Goal: Task Accomplishment & Management: Manage account settings

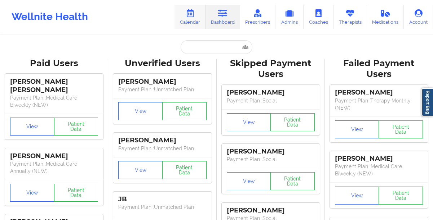
click at [191, 24] on link "Calendar" at bounding box center [189, 17] width 31 height 24
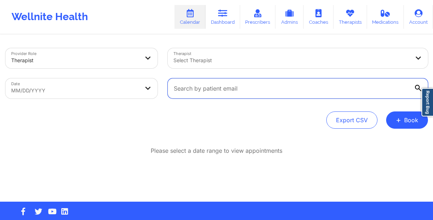
click at [202, 94] on input "text" at bounding box center [298, 89] width 260 height 20
paste input "[EMAIL_ADDRESS][DOMAIN_NAME]"
type input "[EMAIL_ADDRESS][DOMAIN_NAME]"
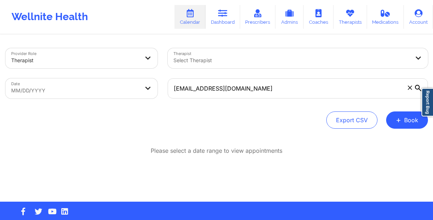
select select "2025-8"
select select "2025-9"
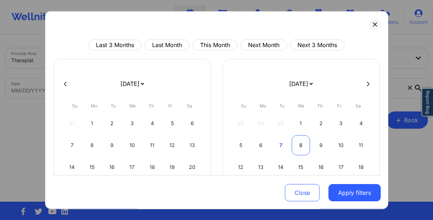
click at [295, 146] on div "8" at bounding box center [300, 145] width 18 height 20
select select "2025-9"
select select "2025-10"
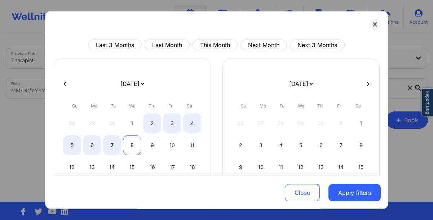
select select "2025-9"
select select "2025-10"
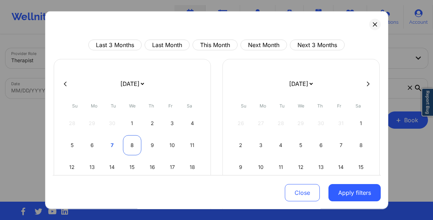
click at [134, 141] on div "8" at bounding box center [132, 145] width 18 height 20
select select "2025-9"
select select "2025-10"
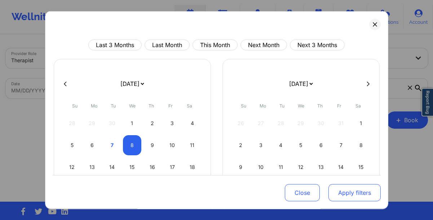
click at [334, 191] on button "Apply filters" at bounding box center [354, 192] width 52 height 17
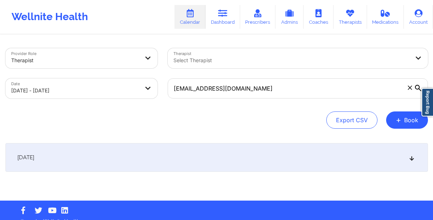
click at [241, 147] on div "[DATE]" at bounding box center [216, 157] width 422 height 29
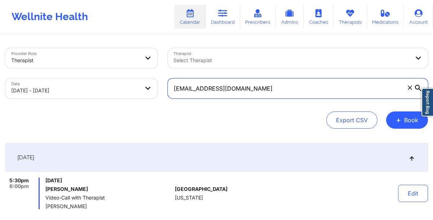
click at [281, 93] on input "[EMAIL_ADDRESS][DOMAIN_NAME]" at bounding box center [298, 89] width 260 height 20
paste input "[EMAIL_ADDRESS][DOMAIN_NAME]"
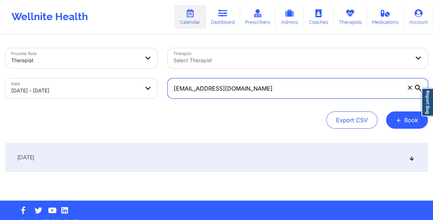
type input "[EMAIL_ADDRESS][DOMAIN_NAME]"
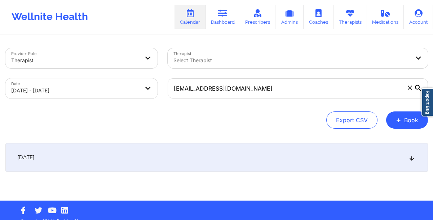
select select "2025-9"
select select "2025-10"
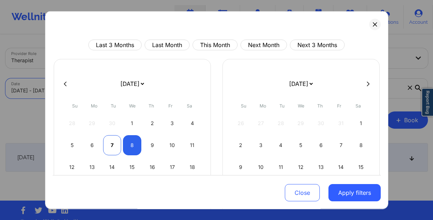
click at [113, 141] on div "7" at bounding box center [112, 145] width 18 height 20
select select "2025-9"
select select "2025-10"
click at [115, 142] on div "7" at bounding box center [112, 145] width 18 height 20
select select "2025-9"
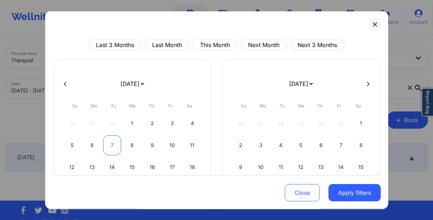
select select "2025-10"
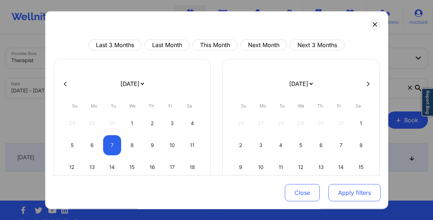
click at [347, 196] on button "Apply filters" at bounding box center [354, 192] width 52 height 17
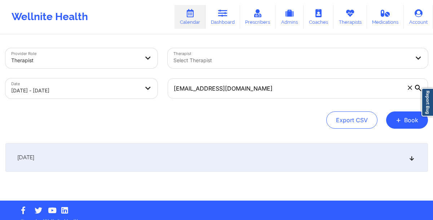
click at [184, 153] on div "[DATE]" at bounding box center [216, 157] width 422 height 29
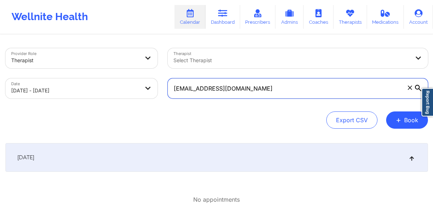
click at [266, 89] on input "[EMAIL_ADDRESS][DOMAIN_NAME]" at bounding box center [298, 89] width 260 height 20
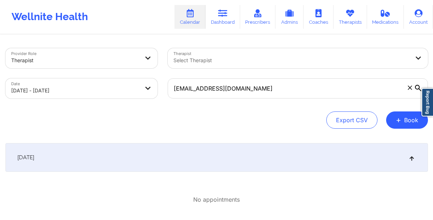
click at [408, 86] on icon at bounding box center [409, 88] width 4 height 4
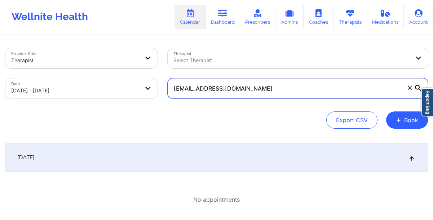
click at [408, 86] on input "[EMAIL_ADDRESS][DOMAIN_NAME]" at bounding box center [298, 89] width 260 height 20
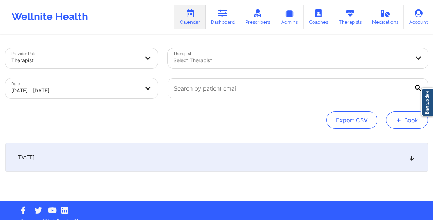
click at [397, 122] on span "+" at bounding box center [398, 120] width 5 height 4
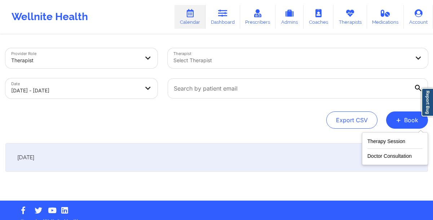
click at [209, 157] on div "[DATE]" at bounding box center [216, 157] width 422 height 29
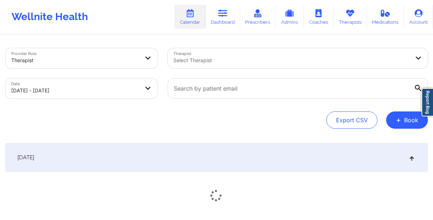
click at [209, 157] on div "[DATE]" at bounding box center [216, 157] width 422 height 29
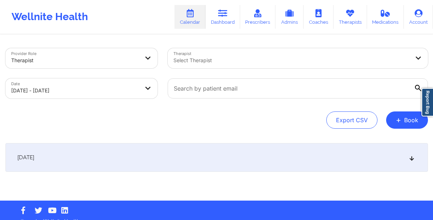
click at [209, 157] on div "[DATE]" at bounding box center [216, 157] width 422 height 29
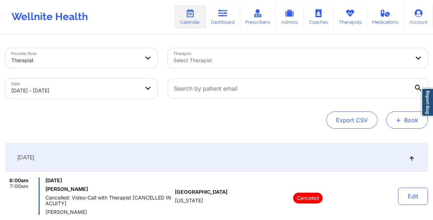
click at [401, 119] on button "+ Book" at bounding box center [407, 120] width 42 height 17
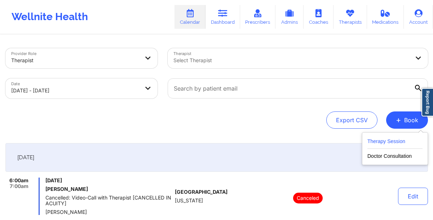
click at [387, 141] on button "Therapy Session" at bounding box center [394, 143] width 55 height 12
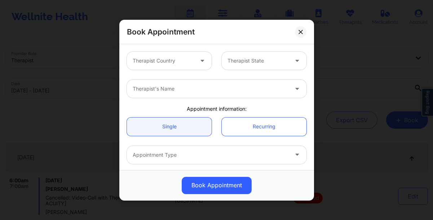
click at [178, 63] on div at bounding box center [163, 61] width 61 height 9
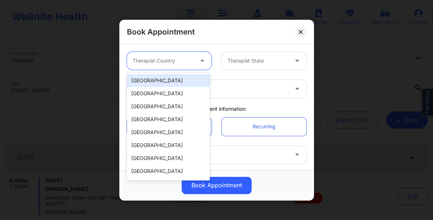
click at [164, 79] on div "[GEOGRAPHIC_DATA]" at bounding box center [168, 80] width 83 height 13
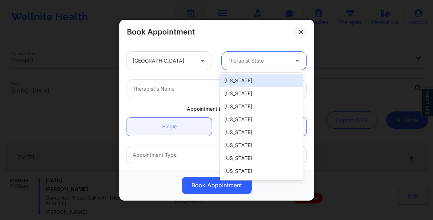
click at [240, 64] on div at bounding box center [257, 61] width 61 height 9
type input "F"
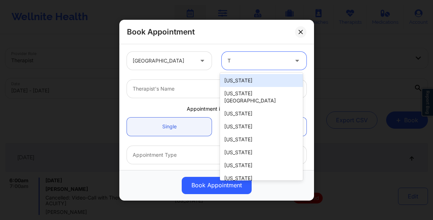
type input "[GEOGRAPHIC_DATA]"
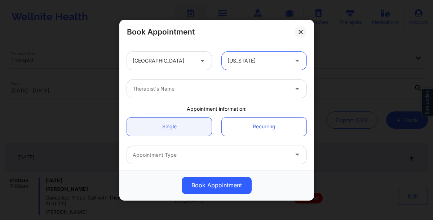
click at [173, 89] on div at bounding box center [211, 89] width 156 height 9
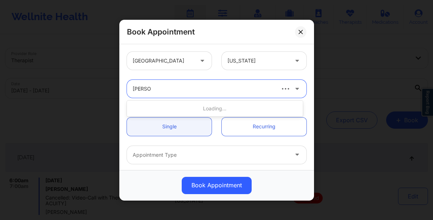
type input "[PERSON_NAME]"
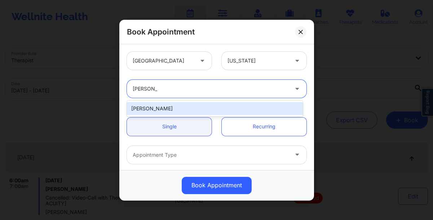
click at [190, 108] on div "[PERSON_NAME]" at bounding box center [215, 108] width 176 height 13
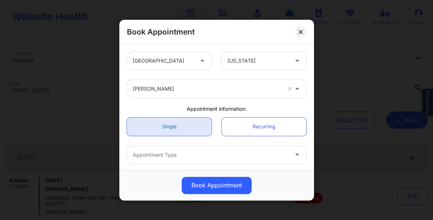
click at [169, 125] on link "Single" at bounding box center [169, 126] width 85 height 18
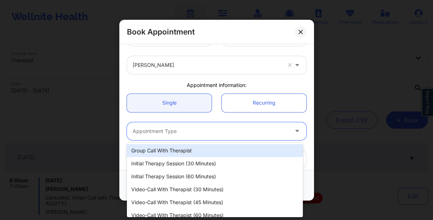
click at [171, 130] on div at bounding box center [211, 131] width 156 height 9
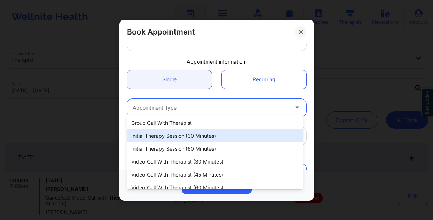
scroll to position [56, 0]
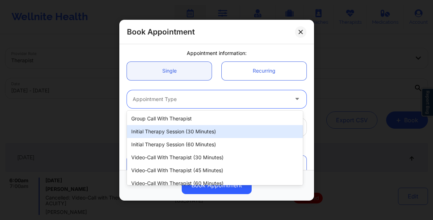
click at [171, 132] on div "Initial Therapy Session (30 minutes)" at bounding box center [215, 131] width 176 height 13
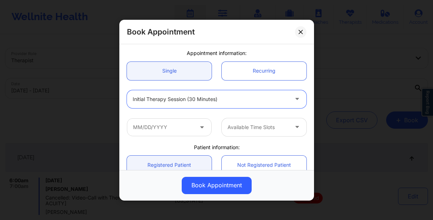
click at [169, 104] on div "Initial Therapy Session (30 minutes)" at bounding box center [211, 99] width 156 height 18
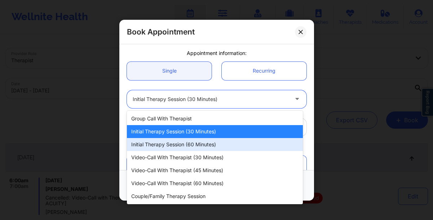
click at [178, 146] on div "Initial Therapy Session (60 minutes)" at bounding box center [215, 144] width 176 height 13
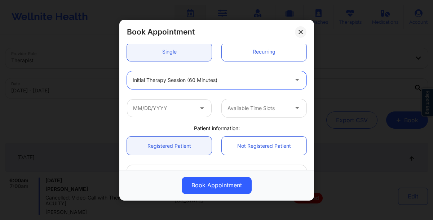
scroll to position [80, 0]
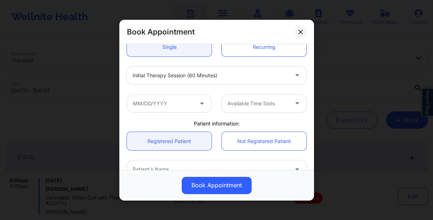
click at [202, 107] on span at bounding box center [202, 103] width 9 height 9
click at [198, 99] on icon at bounding box center [201, 102] width 7 height 6
click at [198, 106] on span at bounding box center [202, 103] width 9 height 9
click at [162, 106] on input "text" at bounding box center [169, 103] width 85 height 18
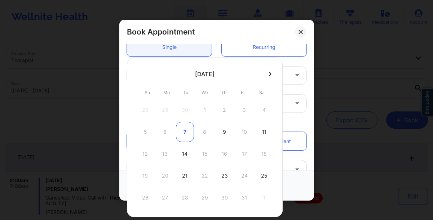
click at [186, 135] on div "7" at bounding box center [185, 132] width 18 height 20
type input "[DATE]"
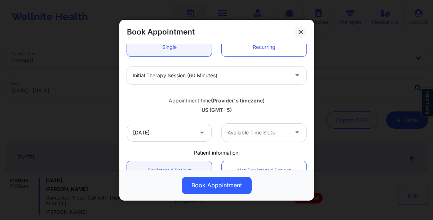
click at [249, 132] on div at bounding box center [257, 133] width 61 height 9
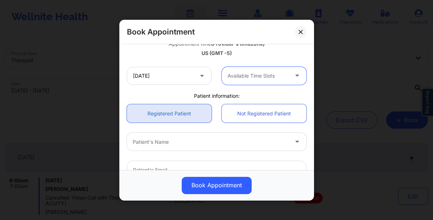
scroll to position [141, 0]
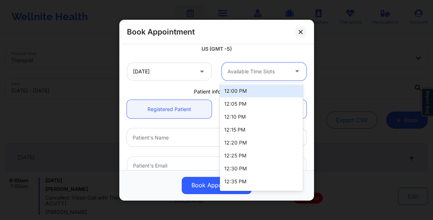
click at [257, 74] on div at bounding box center [257, 71] width 61 height 9
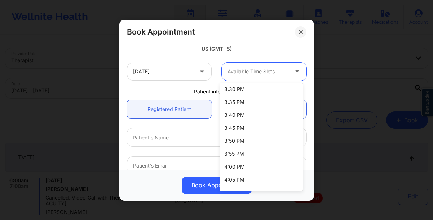
scroll to position [842, 0]
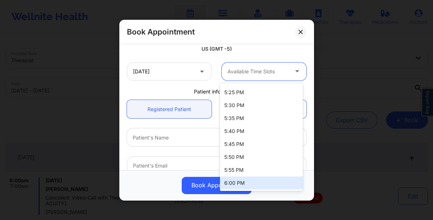
click at [243, 181] on div "6:00 PM" at bounding box center [261, 183] width 83 height 13
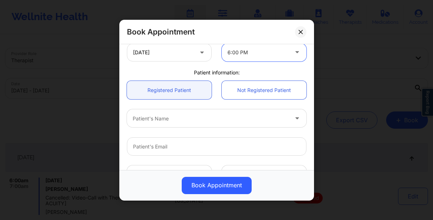
scroll to position [202, 0]
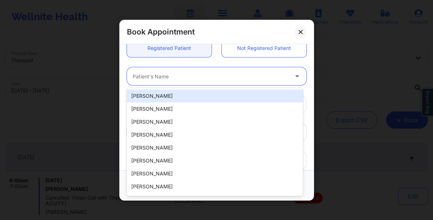
click at [200, 77] on div at bounding box center [211, 76] width 156 height 9
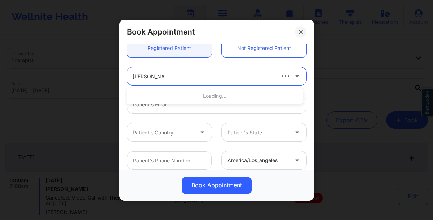
type input "[PERSON_NAME]"
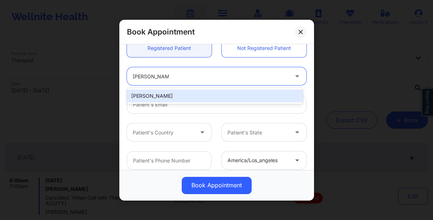
type input "[EMAIL_ADDRESS][DOMAIN_NAME]"
type input "9452359927"
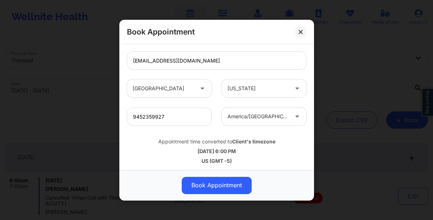
scroll to position [248, 0]
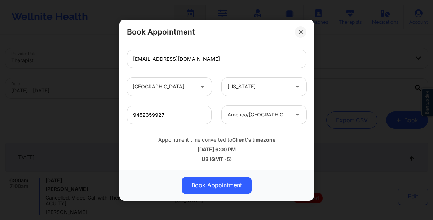
click at [205, 185] on button "Book Appointment" at bounding box center [217, 185] width 70 height 17
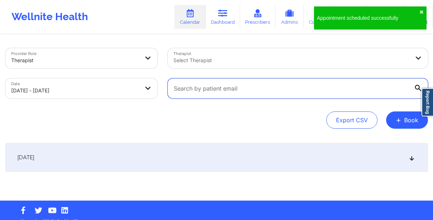
click at [208, 91] on input "text" at bounding box center [298, 89] width 260 height 20
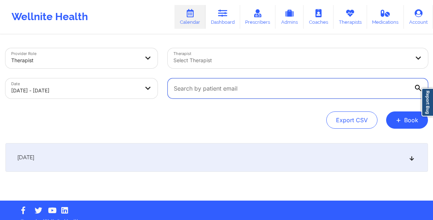
paste input "[EMAIL_ADDRESS][DOMAIN_NAME]"
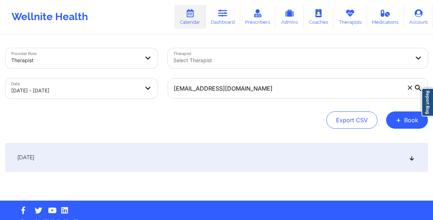
click at [195, 156] on div "[DATE]" at bounding box center [216, 157] width 422 height 29
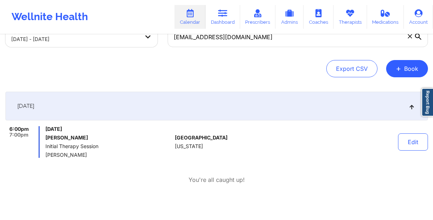
scroll to position [48, 0]
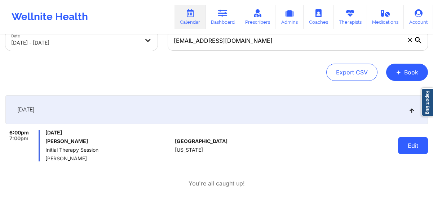
click at [415, 150] on button "Edit" at bounding box center [413, 145] width 30 height 17
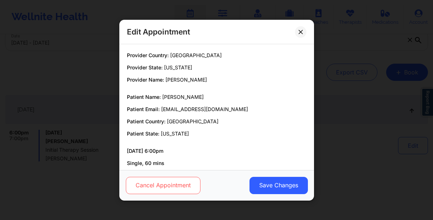
click at [142, 190] on button "Cancel Appointment" at bounding box center [162, 185] width 75 height 17
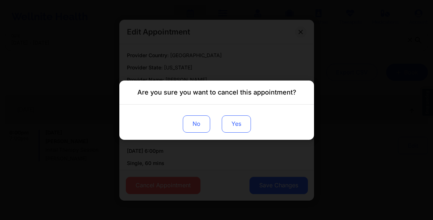
click at [235, 128] on button "Yes" at bounding box center [235, 123] width 29 height 17
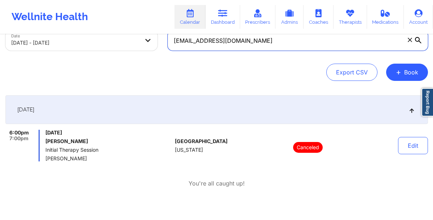
click at [265, 46] on input "[EMAIL_ADDRESS][DOMAIN_NAME]" at bounding box center [298, 41] width 260 height 20
paste input "calidonionevaeh"
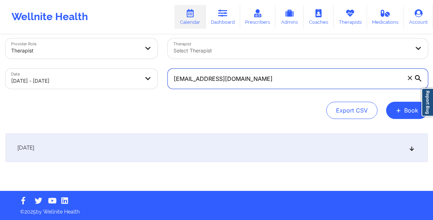
type input "[EMAIL_ADDRESS][DOMAIN_NAME]"
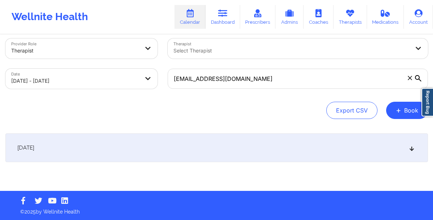
select select "2025-9"
select select "2025-10"
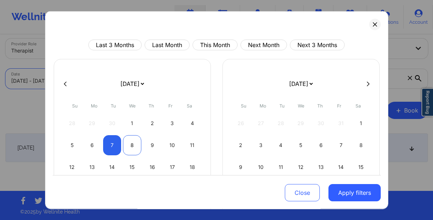
click at [130, 145] on div "8" at bounding box center [132, 145] width 18 height 20
select select "2025-9"
select select "2025-10"
select select "2025-9"
select select "2025-10"
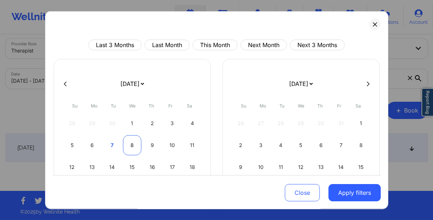
click at [129, 147] on div "8" at bounding box center [132, 145] width 18 height 20
select select "2025-9"
select select "2025-10"
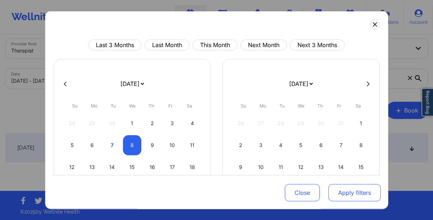
click at [351, 198] on button "Apply filters" at bounding box center [354, 192] width 52 height 17
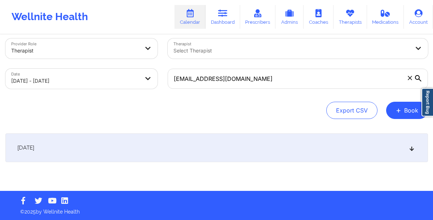
click at [195, 155] on div "[DATE]" at bounding box center [216, 148] width 422 height 29
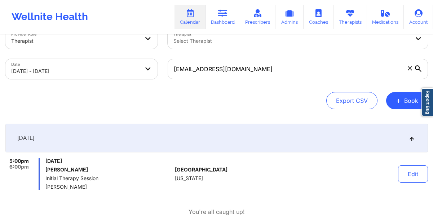
scroll to position [21, 0]
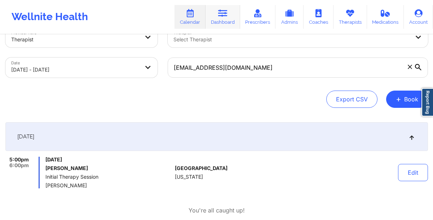
click at [224, 20] on link "Dashboard" at bounding box center [222, 17] width 35 height 24
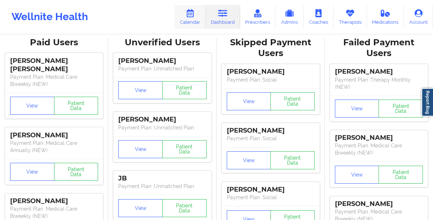
click at [182, 21] on link "Calendar" at bounding box center [189, 17] width 31 height 24
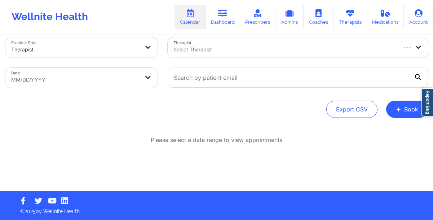
scroll to position [11, 0]
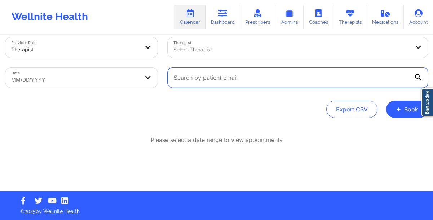
click at [173, 79] on input "text" at bounding box center [298, 78] width 260 height 20
paste input "[EMAIL_ADDRESS][DOMAIN_NAME]"
type input "[EMAIL_ADDRESS][DOMAIN_NAME]"
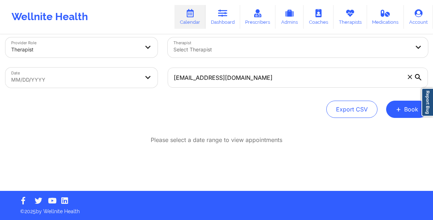
click at [125, 74] on body "Wellnite Health Calendar Dashboard Prescribers Admins Coaches Therapists Medica…" at bounding box center [216, 99] width 433 height 220
select select "2025-8"
select select "2025-9"
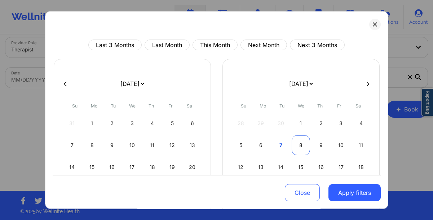
click at [295, 145] on div "8" at bounding box center [300, 145] width 18 height 20
select select "2025-9"
select select "2025-10"
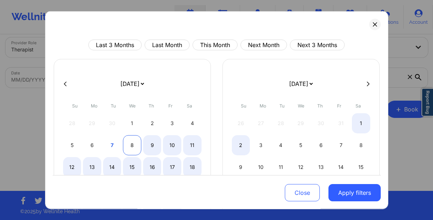
select select "2025-9"
select select "2025-10"
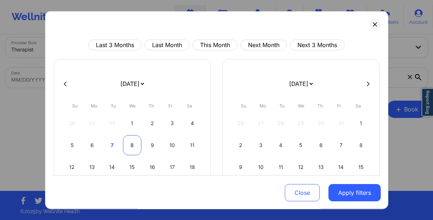
select select "2025-9"
select select "2025-10"
click at [133, 150] on div "8" at bounding box center [132, 145] width 18 height 20
select select "2025-9"
select select "2025-10"
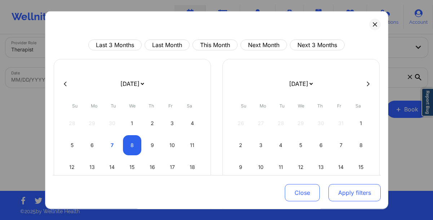
click at [358, 198] on button "Apply filters" at bounding box center [354, 192] width 52 height 17
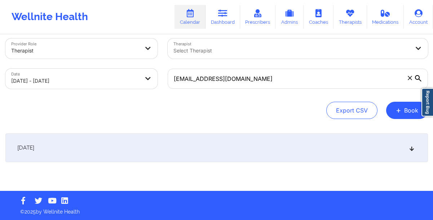
click at [268, 150] on div "[DATE]" at bounding box center [216, 148] width 422 height 29
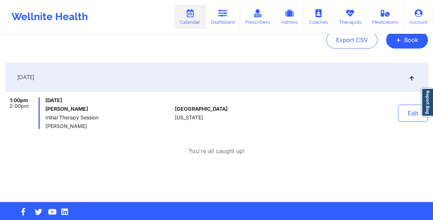
scroll to position [92, 0]
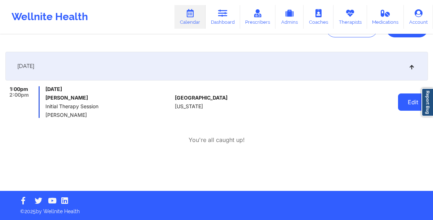
click at [406, 104] on button "Edit" at bounding box center [413, 102] width 30 height 17
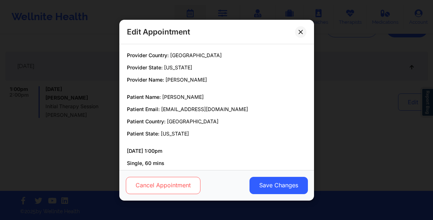
click at [166, 191] on button "Cancel Appointment" at bounding box center [162, 185] width 75 height 17
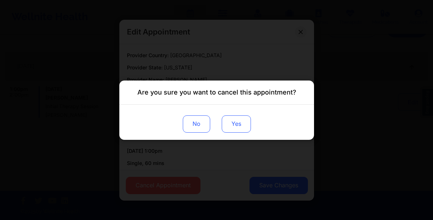
click at [234, 128] on button "Yes" at bounding box center [235, 123] width 29 height 17
